Goal: Information Seeking & Learning: Learn about a topic

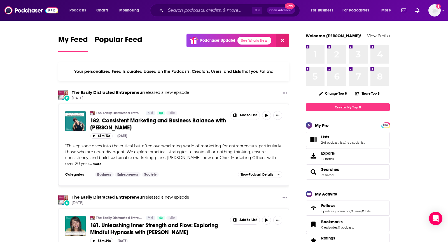
click at [428, 12] on div "Add a profile image" at bounding box center [420, 10] width 42 height 12
click at [431, 14] on img "Logged in as TeemsPR" at bounding box center [435, 10] width 12 height 12
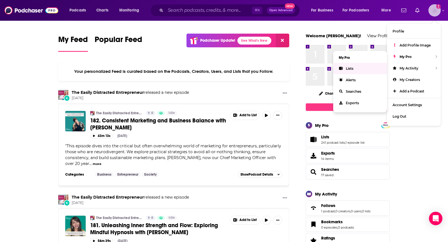
click at [346, 65] on link "Lists" at bounding box center [360, 68] width 54 height 11
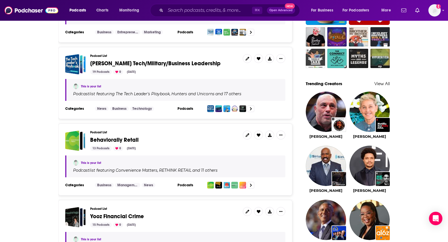
scroll to position [441, 0]
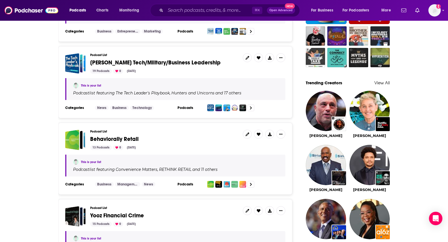
click at [126, 136] on span "Behaviorally Retail" at bounding box center [114, 139] width 48 height 7
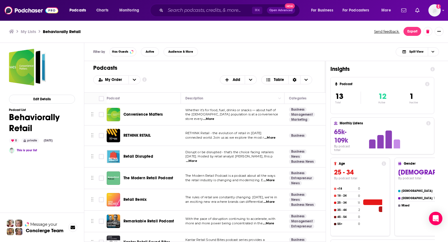
scroll to position [4, 0]
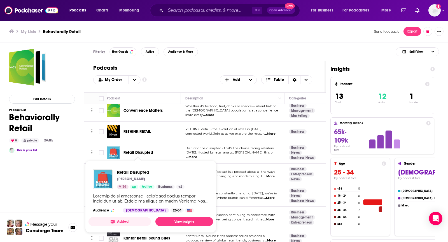
click at [160, 65] on h1 "Podcasts" at bounding box center [202, 67] width 219 height 7
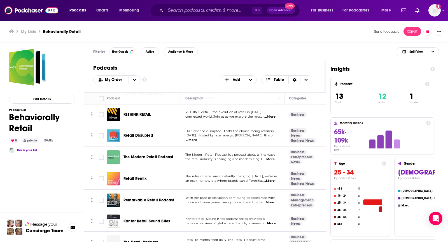
scroll to position [31, 0]
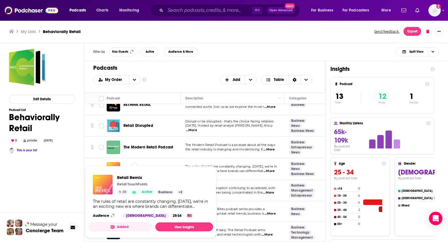
click at [199, 62] on div "Podcasts Add My Order Customize Your List Order Select the “My Order” sort and …" at bounding box center [204, 76] width 241 height 31
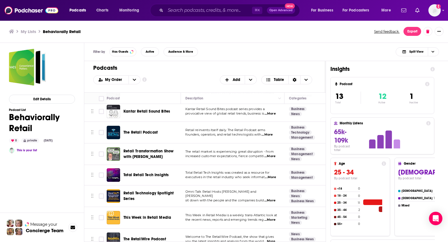
scroll to position [137, 0]
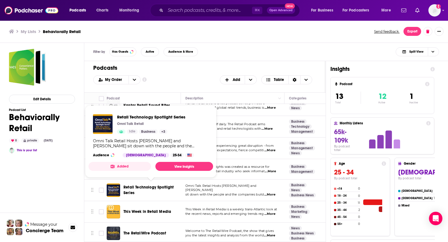
click at [196, 71] on h1 "Podcasts" at bounding box center [202, 67] width 219 height 7
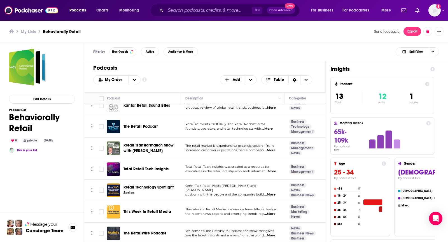
click at [167, 68] on h1 "Podcasts" at bounding box center [202, 67] width 219 height 7
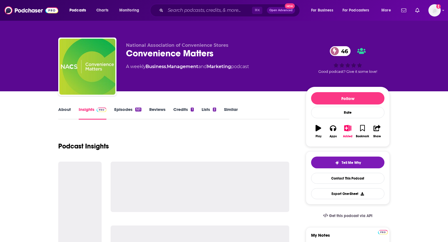
click at [66, 111] on link "About" at bounding box center [64, 113] width 13 height 13
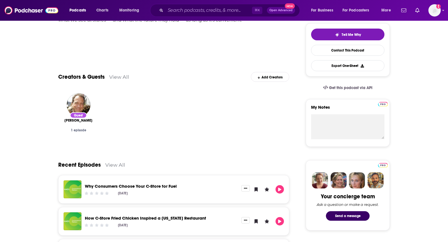
scroll to position [26, 0]
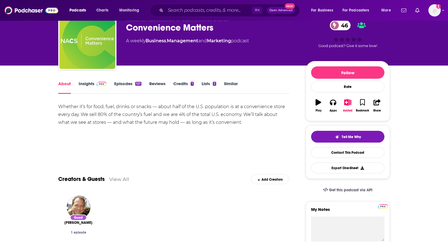
click at [92, 87] on link "Insights" at bounding box center [93, 87] width 28 height 13
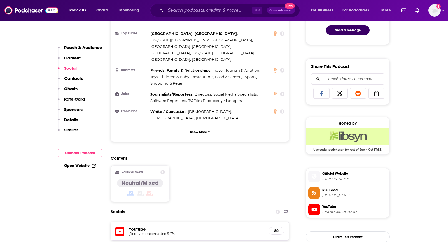
scroll to position [483, 0]
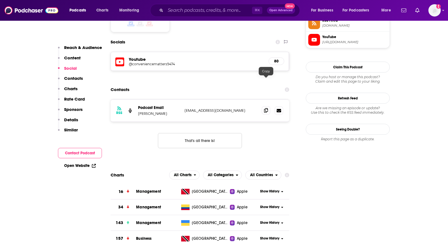
click at [266, 108] on icon at bounding box center [266, 110] width 4 height 4
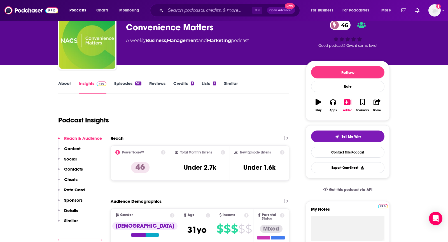
scroll to position [0, 0]
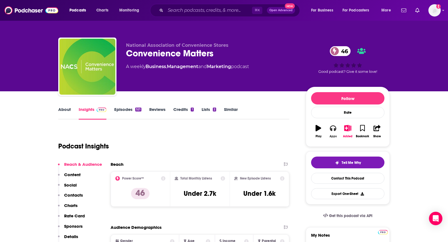
click at [335, 132] on button "Apps" at bounding box center [333, 131] width 15 height 20
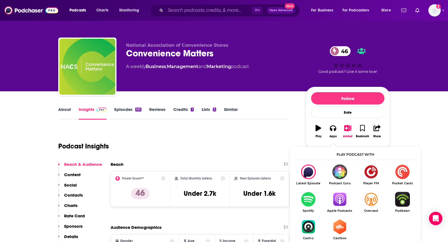
click at [332, 207] on link "Apple Podcasts" at bounding box center [339, 202] width 31 height 21
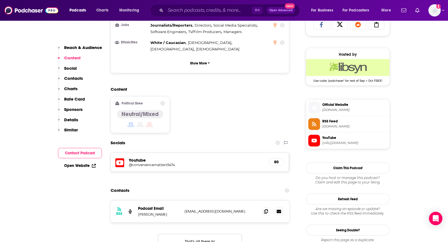
scroll to position [383, 0]
click at [264, 209] on icon at bounding box center [266, 211] width 4 height 4
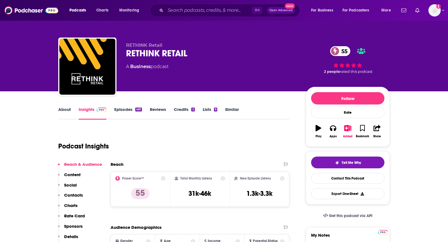
click at [68, 110] on link "About" at bounding box center [64, 113] width 13 height 13
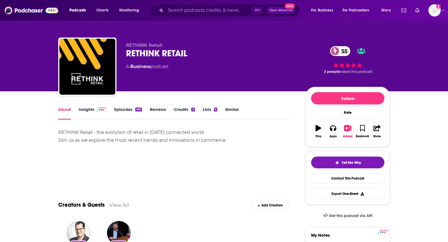
click at [98, 115] on link "Insights" at bounding box center [93, 113] width 28 height 13
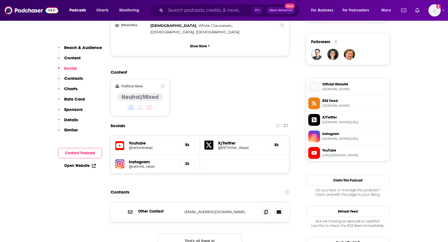
scroll to position [429, 0]
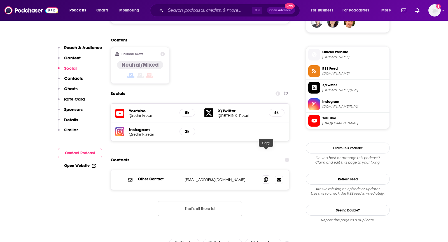
click at [269, 175] on span at bounding box center [266, 179] width 8 height 8
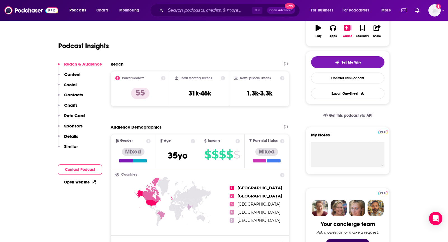
scroll to position [0, 0]
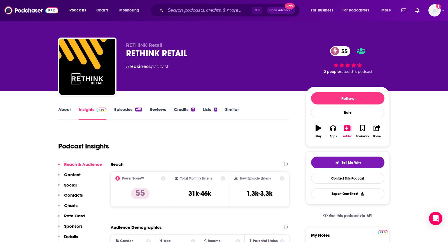
click at [67, 107] on link "About" at bounding box center [64, 113] width 13 height 13
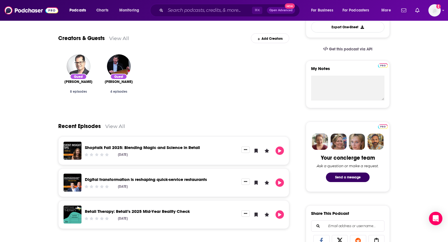
scroll to position [169, 0]
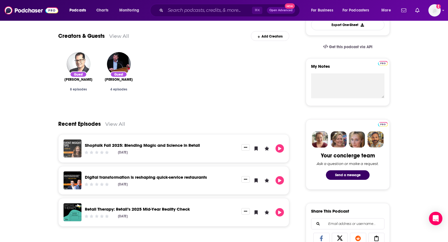
click at [71, 149] on img "Shoptalk Fall 2025: Blending Magic and Science in Retail" at bounding box center [73, 148] width 18 height 18
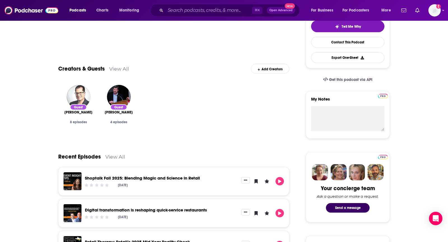
scroll to position [135, 0]
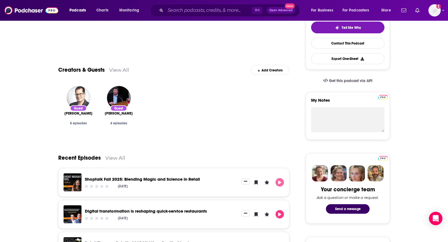
click at [280, 181] on icon "Play" at bounding box center [280, 183] width 4 height 4
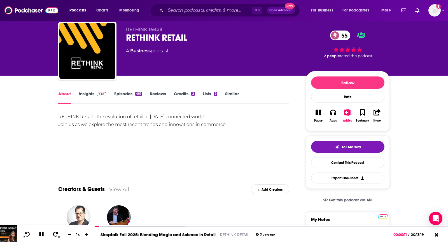
scroll to position [0, 0]
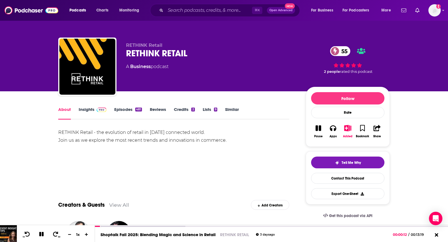
click at [96, 109] on span at bounding box center [100, 109] width 12 height 5
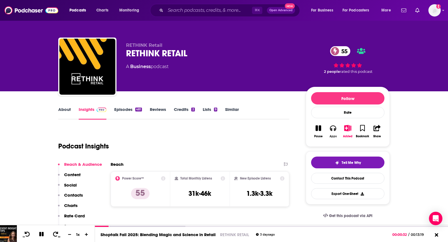
click at [337, 129] on button "Apps" at bounding box center [333, 131] width 15 height 20
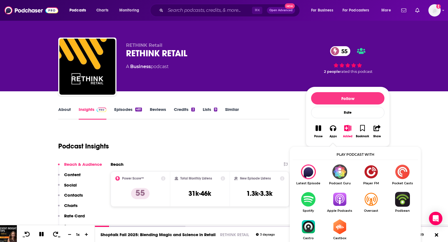
click at [341, 203] on img "Show Listen On dropdown" at bounding box center [339, 199] width 31 height 15
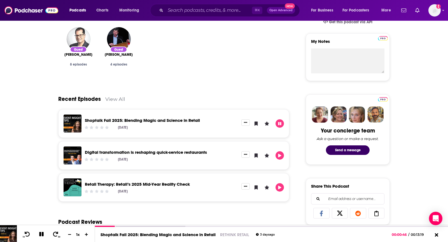
scroll to position [211, 0]
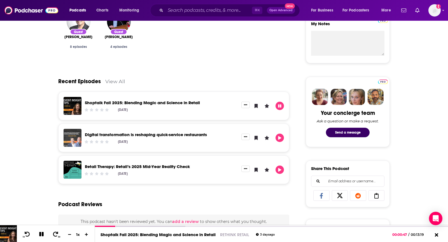
click at [72, 138] on img "Digital transformation is reshaping quick-service restaurants" at bounding box center [73, 138] width 18 height 18
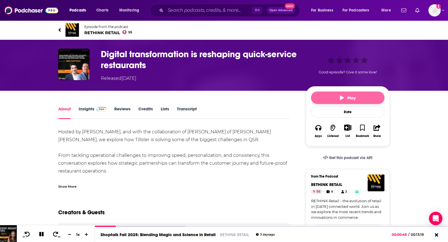
click at [354, 103] on button "Play" at bounding box center [347, 98] width 73 height 12
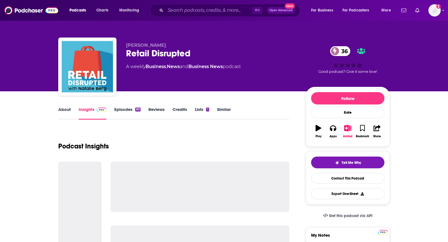
click at [67, 114] on link "About" at bounding box center [64, 113] width 13 height 13
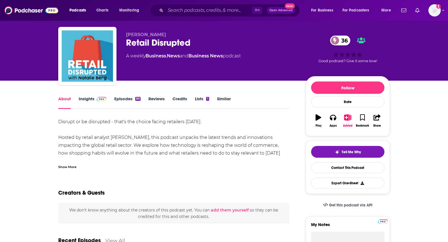
scroll to position [12, 0]
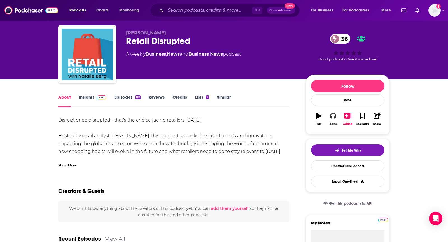
click at [333, 117] on icon "button" at bounding box center [333, 116] width 6 height 6
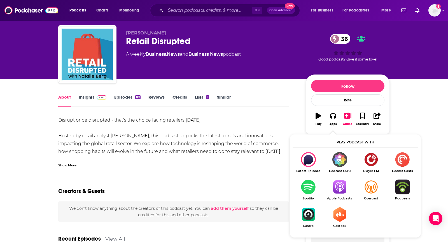
click at [340, 194] on link "Apple Podcasts" at bounding box center [339, 190] width 31 height 21
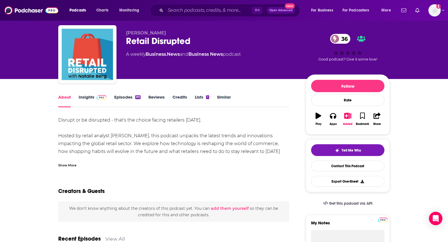
click at [82, 94] on div "About Insights Episodes 89 Reviews Credits Lists 1 Similar" at bounding box center [173, 101] width 231 height 14
click at [85, 99] on link "Insights" at bounding box center [93, 100] width 28 height 13
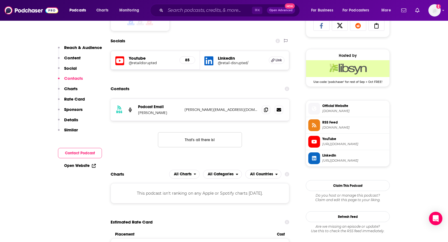
scroll to position [381, 0]
click at [264, 107] on span at bounding box center [266, 110] width 8 height 8
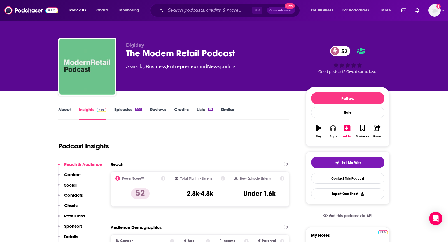
click at [334, 137] on div "Apps" at bounding box center [333, 136] width 7 height 3
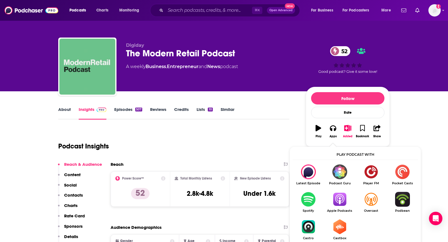
click at [345, 207] on link "Apple Podcasts" at bounding box center [339, 202] width 31 height 21
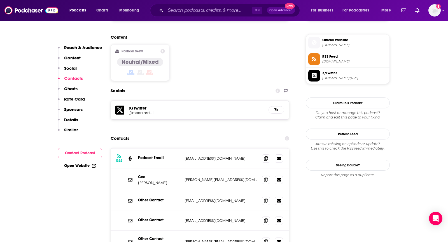
scroll to position [440, 0]
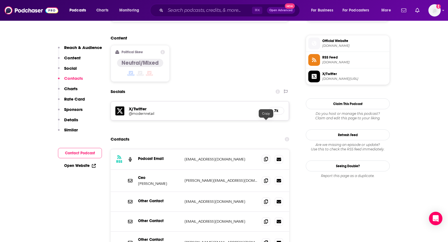
click at [268, 157] on icon at bounding box center [266, 159] width 4 height 4
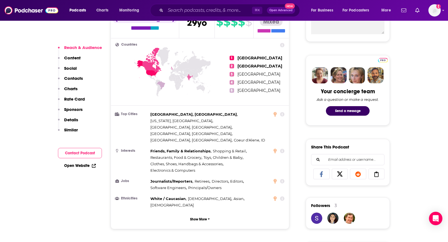
scroll to position [380, 0]
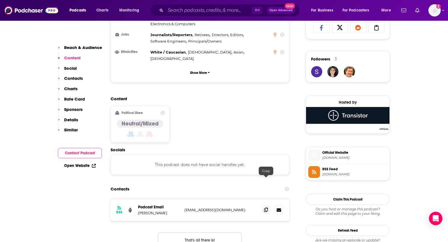
click at [262, 206] on span at bounding box center [266, 210] width 8 height 8
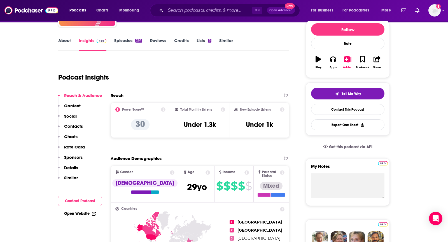
scroll to position [65, 0]
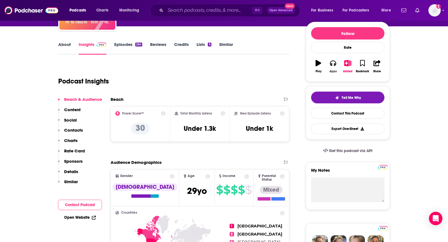
click at [330, 64] on icon "button" at bounding box center [333, 63] width 6 height 6
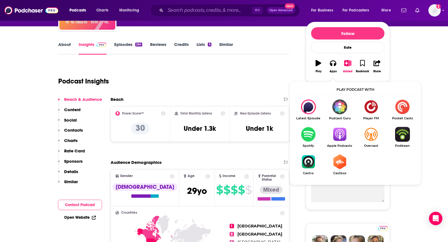
click at [334, 130] on img "Show Listen On dropdown" at bounding box center [339, 134] width 31 height 15
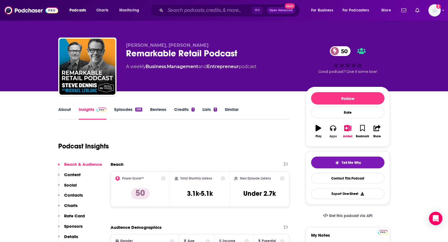
click at [328, 127] on button "Apps" at bounding box center [333, 131] width 15 height 20
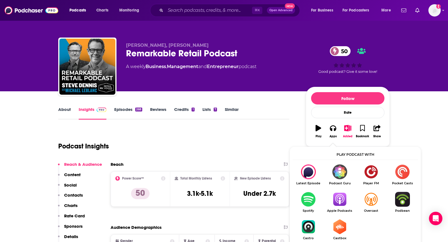
click at [344, 209] on span "Apple Podcasts" at bounding box center [339, 211] width 31 height 4
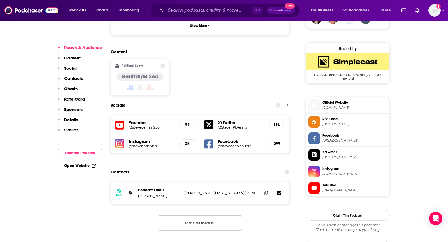
scroll to position [443, 0]
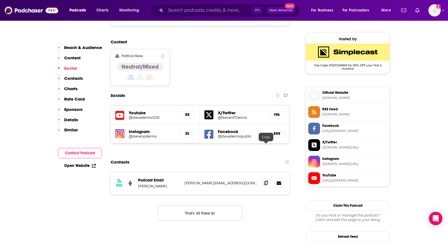
click at [266, 181] on icon at bounding box center [266, 183] width 4 height 4
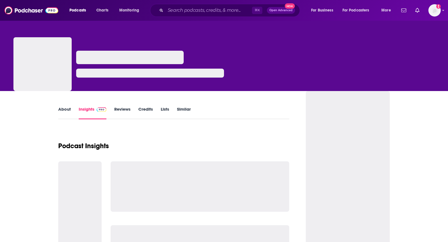
click at [68, 110] on link "About" at bounding box center [64, 112] width 13 height 13
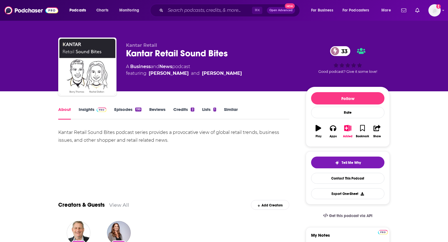
click at [89, 111] on link "Insights" at bounding box center [93, 113] width 28 height 13
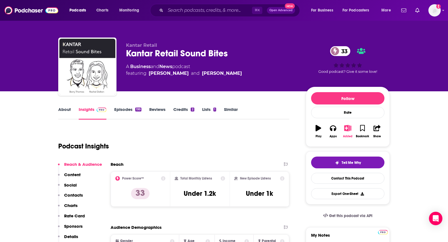
click at [347, 132] on button "Added" at bounding box center [348, 131] width 15 height 20
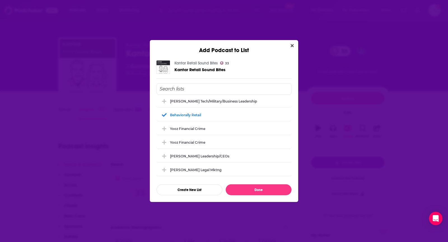
scroll to position [78, 0]
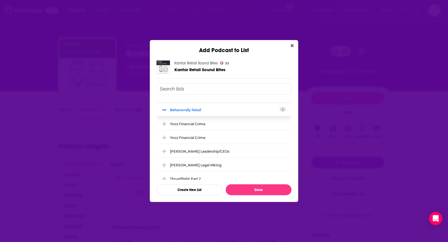
click at [166, 109] on icon "Add Podcast To List" at bounding box center [164, 110] width 4 height 5
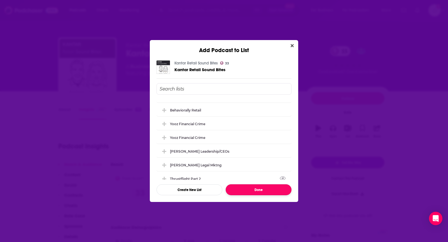
click at [255, 192] on button "Done" at bounding box center [259, 189] width 66 height 11
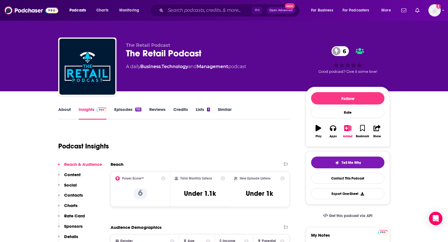
click at [60, 110] on link "About" at bounding box center [64, 113] width 13 height 13
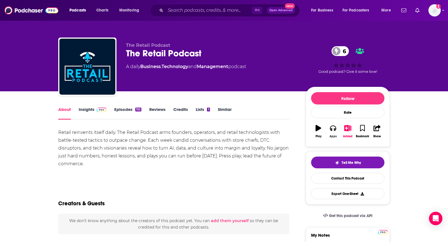
click at [337, 129] on button "Apps" at bounding box center [333, 131] width 15 height 20
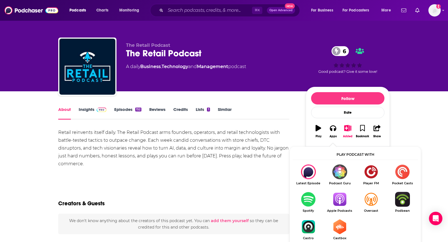
click at [343, 191] on ul "Latest Episode Podcast Guru Player FM Pocket Casts Spotify Apple Podcasts Overc…" at bounding box center [355, 205] width 125 height 83
click at [335, 198] on img "Show Listen On dropdown" at bounding box center [339, 199] width 31 height 15
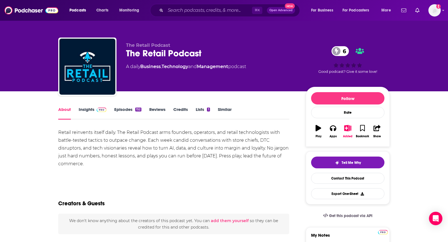
click at [92, 112] on link "Insights" at bounding box center [93, 113] width 28 height 13
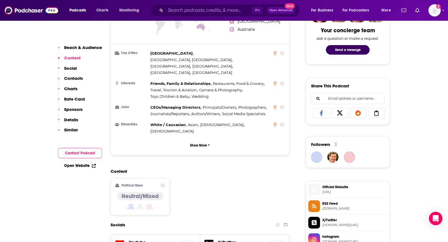
scroll to position [448, 0]
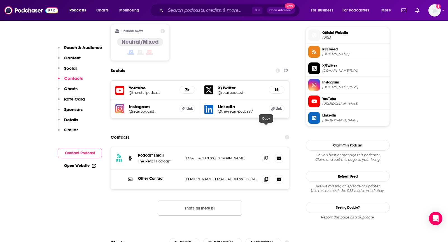
click at [266, 156] on icon at bounding box center [266, 158] width 4 height 4
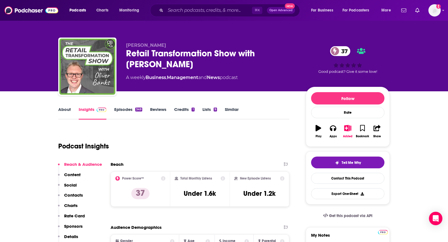
click at [59, 109] on link "About" at bounding box center [64, 113] width 13 height 13
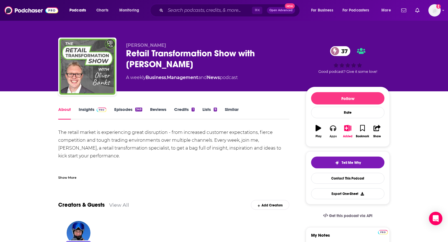
click at [336, 131] on button "Apps" at bounding box center [333, 131] width 15 height 20
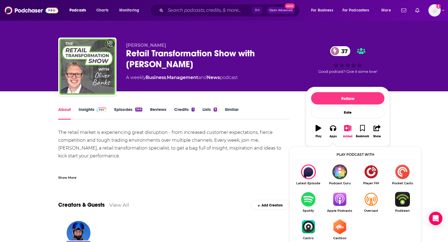
click at [337, 206] on img "Show Listen On dropdown" at bounding box center [339, 199] width 31 height 15
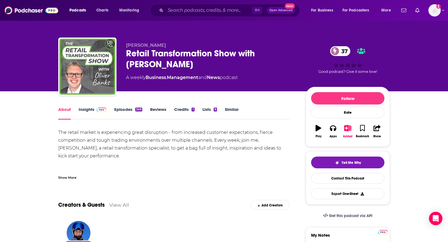
click at [85, 113] on link "Insights" at bounding box center [93, 113] width 28 height 13
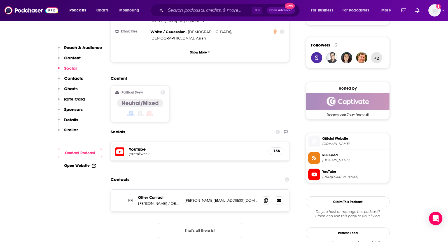
scroll to position [392, 0]
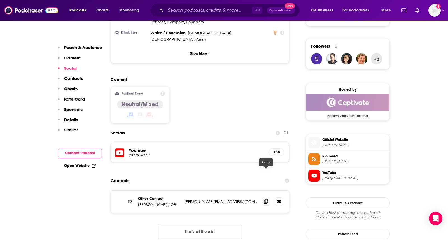
click at [266, 199] on icon at bounding box center [266, 201] width 4 height 4
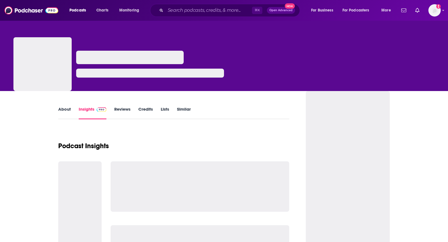
click at [62, 116] on link "About" at bounding box center [64, 112] width 13 height 13
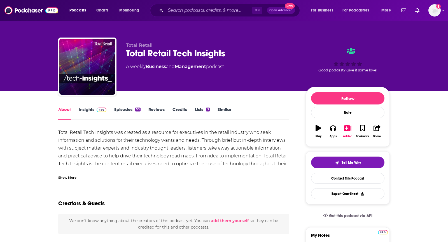
click at [67, 175] on div "Show More" at bounding box center [67, 177] width 18 height 5
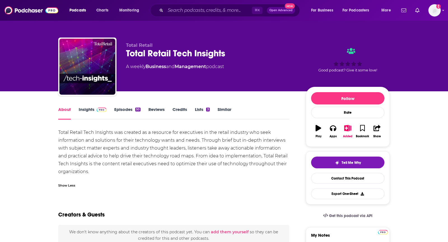
click at [99, 111] on img at bounding box center [102, 110] width 10 height 4
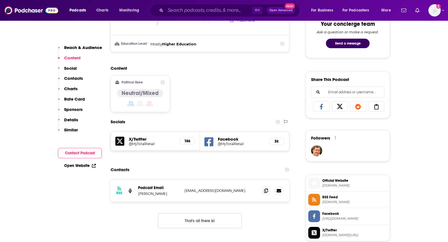
scroll to position [302, 0]
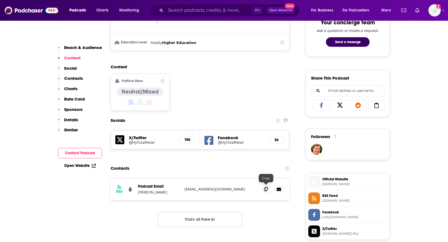
click at [264, 188] on icon at bounding box center [266, 189] width 4 height 4
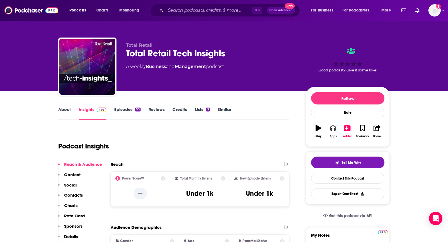
click at [330, 129] on button "Apps" at bounding box center [333, 131] width 15 height 20
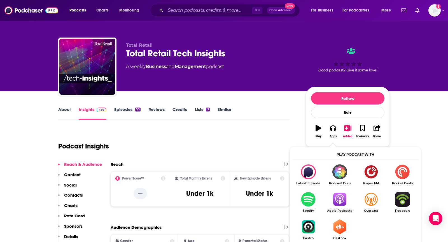
click at [337, 203] on img "Show Listen On dropdown" at bounding box center [339, 199] width 31 height 15
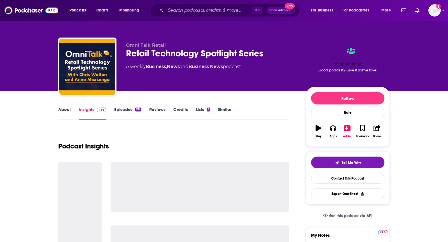
click at [64, 110] on link "About" at bounding box center [64, 113] width 13 height 13
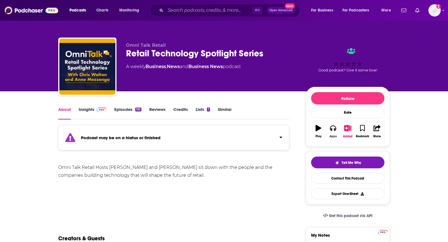
click at [327, 131] on button "Apps" at bounding box center [333, 131] width 15 height 20
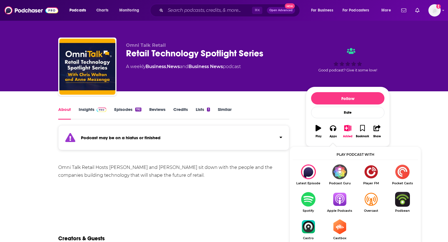
click at [343, 195] on img "Show Listen On dropdown" at bounding box center [339, 199] width 31 height 15
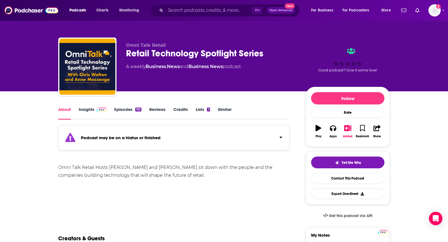
click at [99, 113] on link "Insights" at bounding box center [93, 113] width 28 height 13
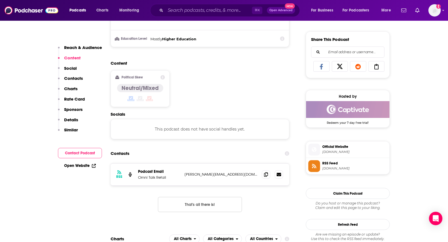
scroll to position [362, 0]
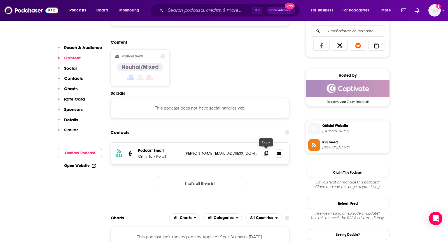
click at [266, 151] on icon at bounding box center [266, 153] width 4 height 4
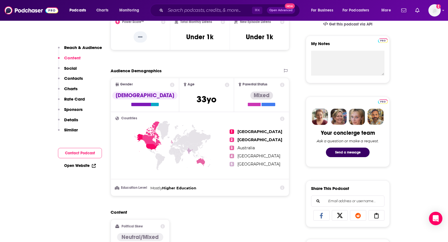
scroll to position [0, 0]
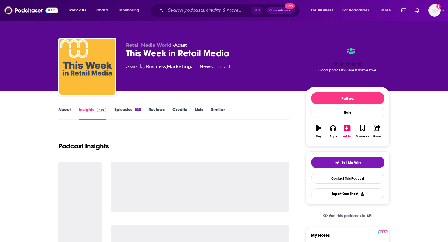
click at [68, 110] on link "About" at bounding box center [64, 113] width 13 height 13
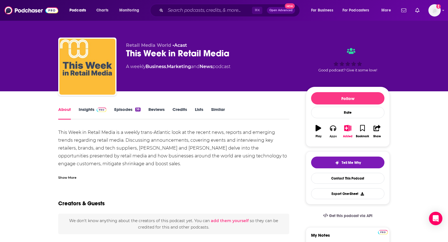
click at [337, 130] on button "Apps" at bounding box center [333, 131] width 15 height 20
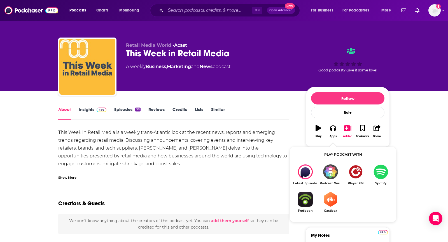
click at [383, 175] on img "Show Listen On dropdown" at bounding box center [380, 171] width 25 height 15
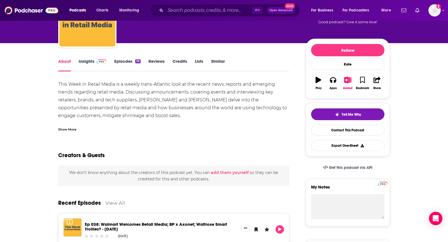
scroll to position [48, 0]
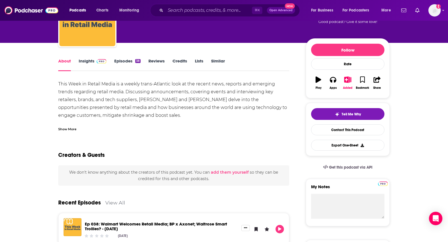
click at [84, 63] on link "Insights" at bounding box center [93, 64] width 28 height 13
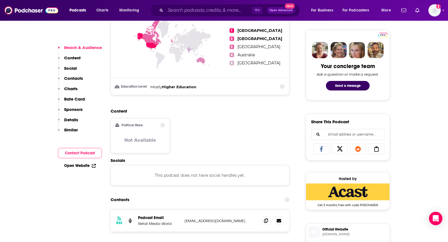
scroll to position [352, 0]
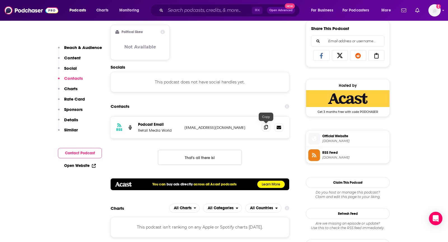
click at [267, 129] on span at bounding box center [266, 127] width 8 height 8
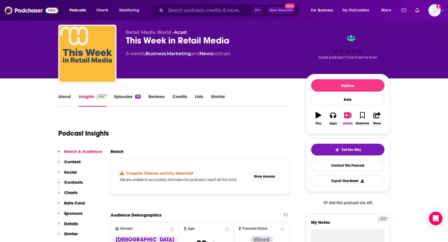
scroll to position [22, 0]
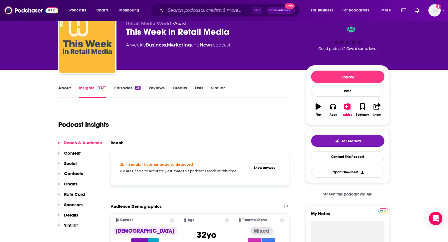
click at [79, 93] on link "Insights" at bounding box center [93, 91] width 28 height 13
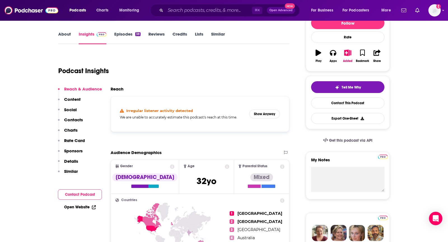
scroll to position [75, 0]
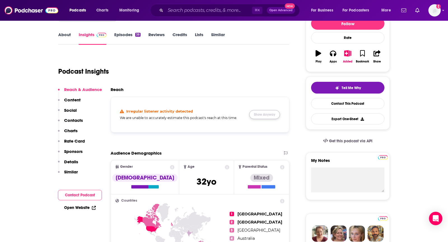
click at [263, 116] on button "Show Anyway" at bounding box center [264, 114] width 31 height 9
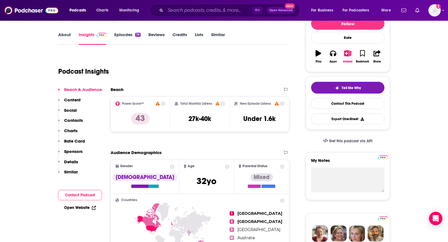
scroll to position [0, 0]
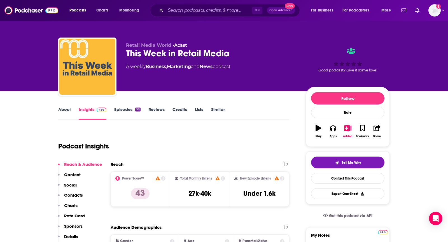
click at [60, 111] on link "About" at bounding box center [64, 113] width 13 height 13
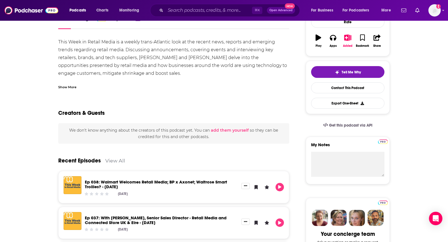
scroll to position [94, 0]
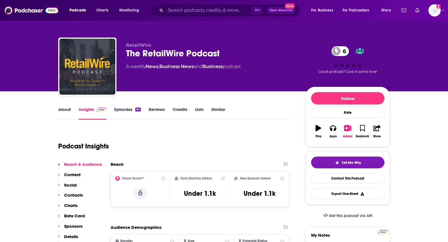
click at [59, 108] on link "About" at bounding box center [64, 113] width 13 height 13
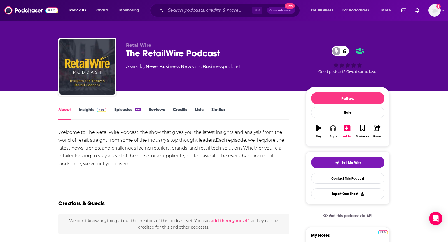
click at [332, 129] on icon "button" at bounding box center [333, 128] width 6 height 6
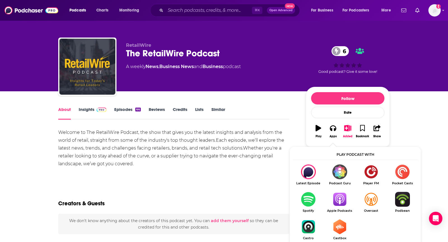
click at [336, 194] on img "Show Listen On dropdown" at bounding box center [339, 199] width 31 height 15
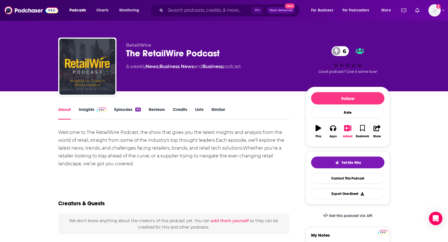
click at [93, 109] on link "Insights" at bounding box center [93, 113] width 28 height 13
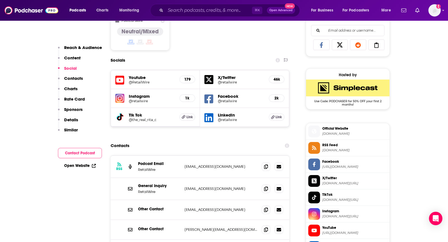
scroll to position [380, 0]
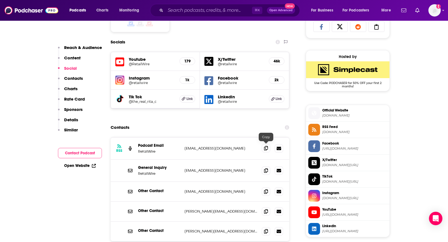
click at [267, 148] on icon at bounding box center [266, 148] width 4 height 4
